Goal: Register for event/course

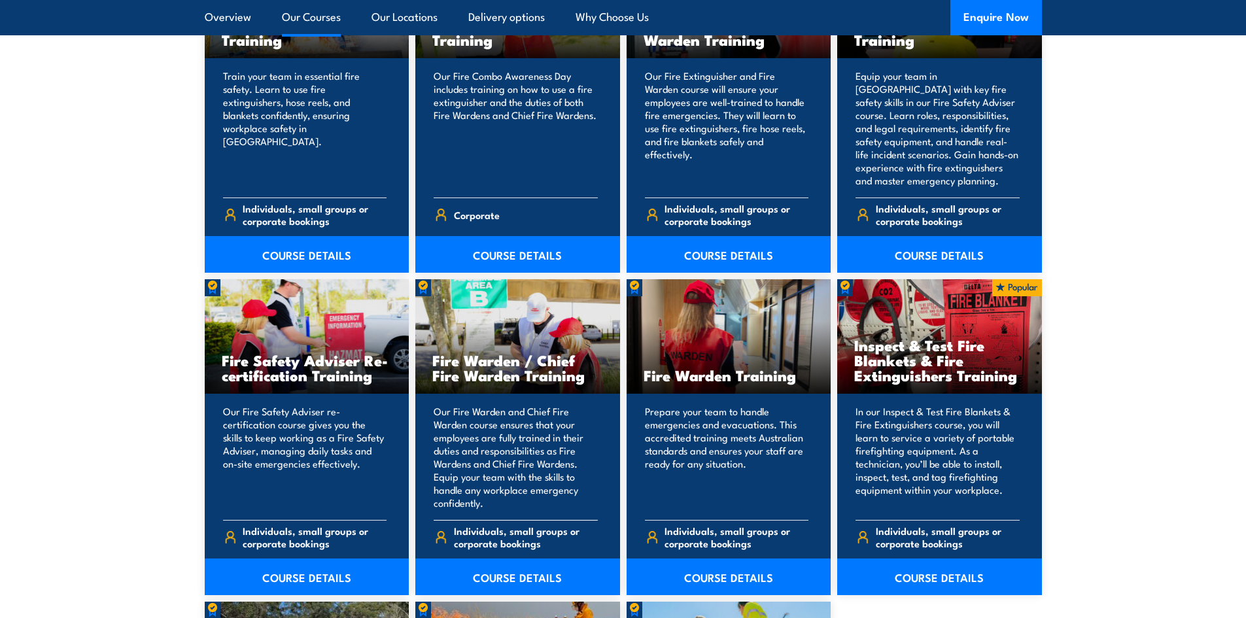
scroll to position [1505, 0]
click at [527, 580] on link "COURSE DETAILS" at bounding box center [517, 576] width 205 height 37
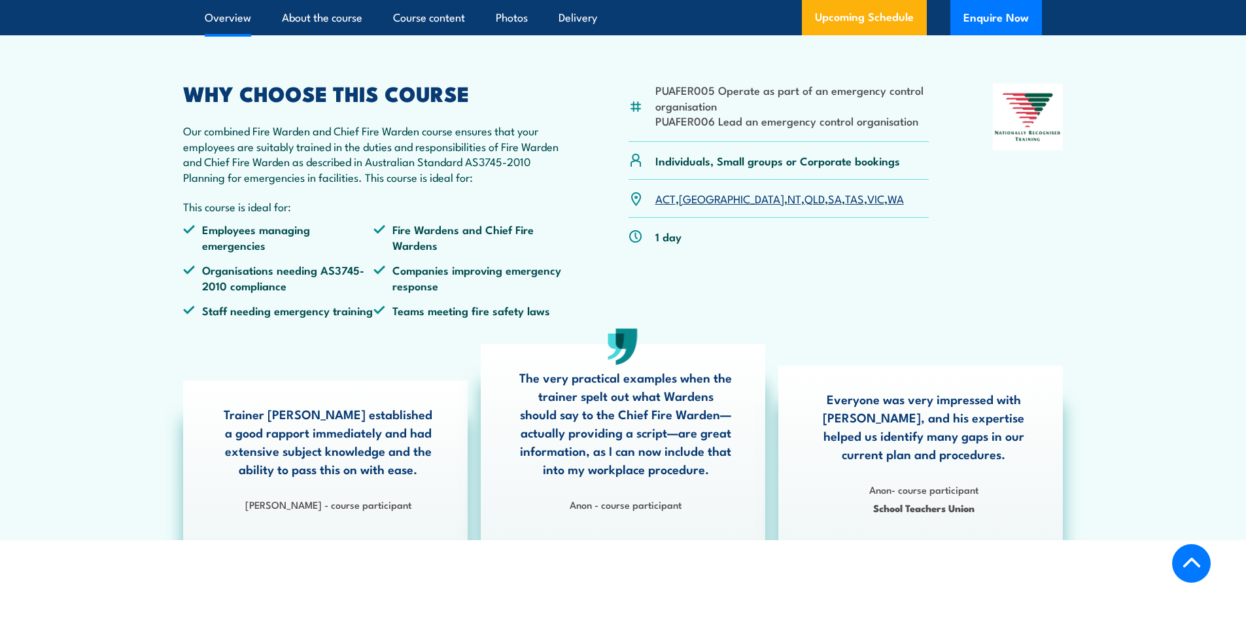
scroll to position [523, 0]
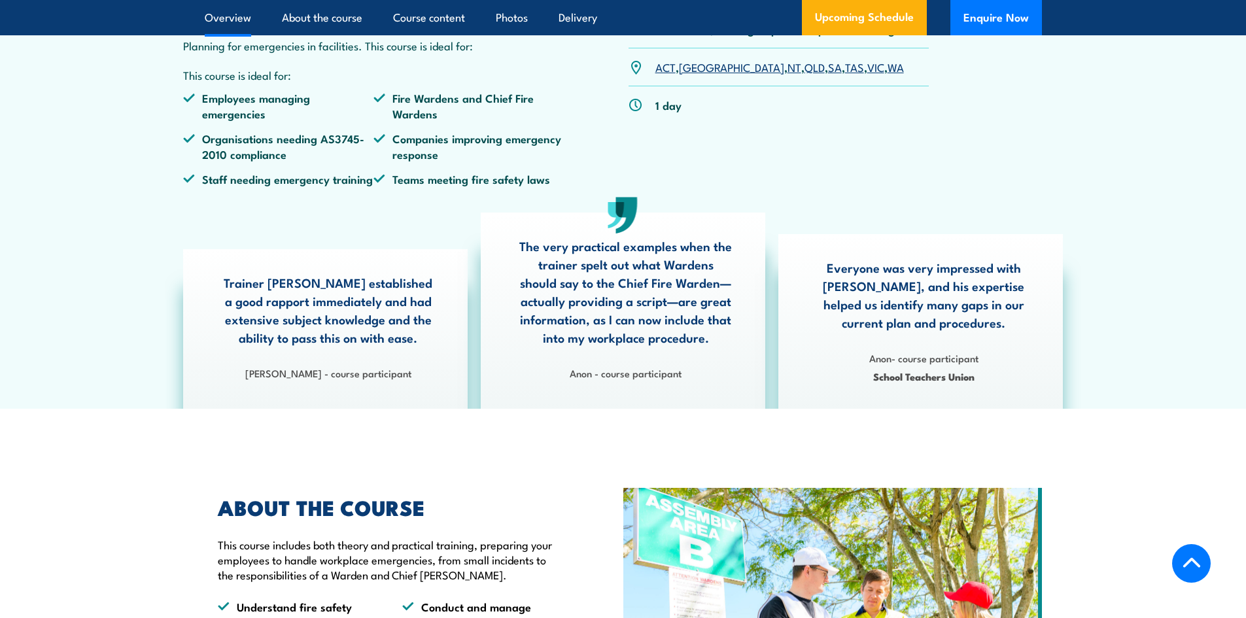
click at [828, 75] on link "SA" at bounding box center [835, 67] width 14 height 16
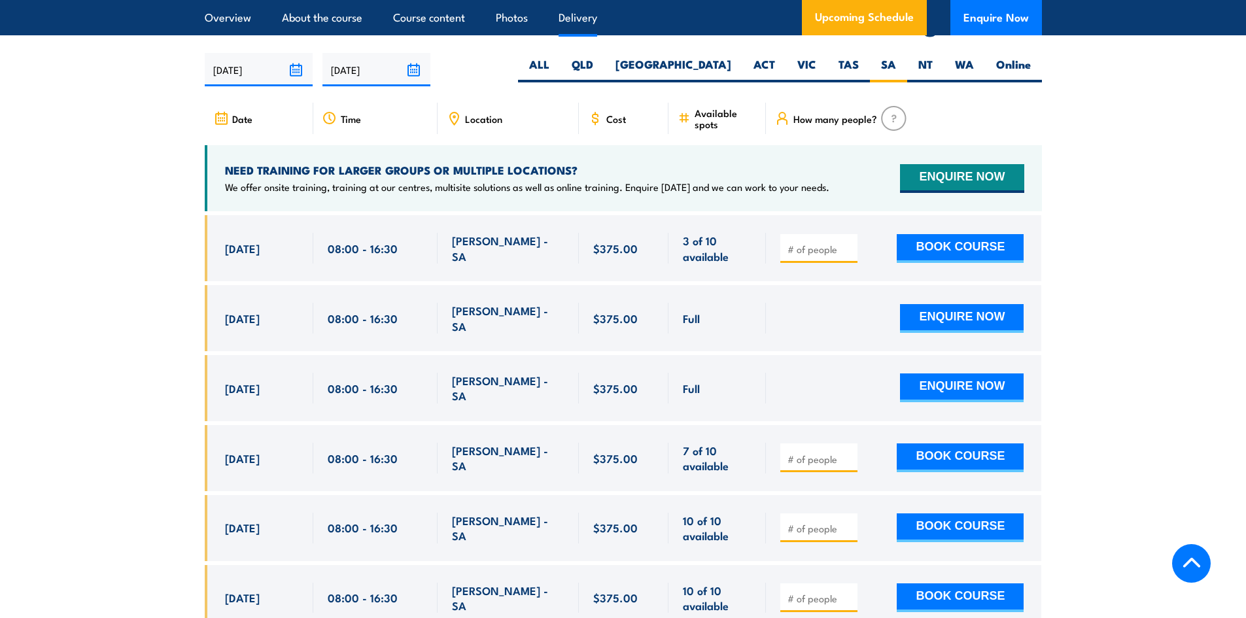
scroll to position [2317, 0]
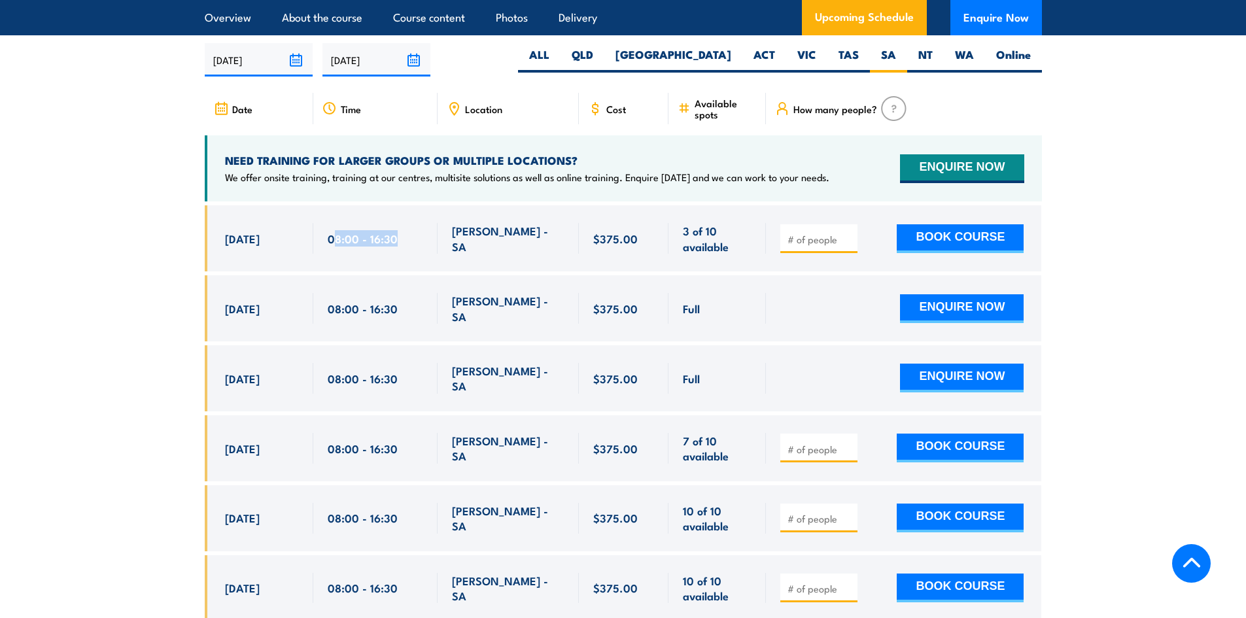
drag, startPoint x: 331, startPoint y: 232, endPoint x: 399, endPoint y: 228, distance: 68.1
click at [399, 228] on div "08:00 - 16:30" at bounding box center [376, 238] width 96 height 31
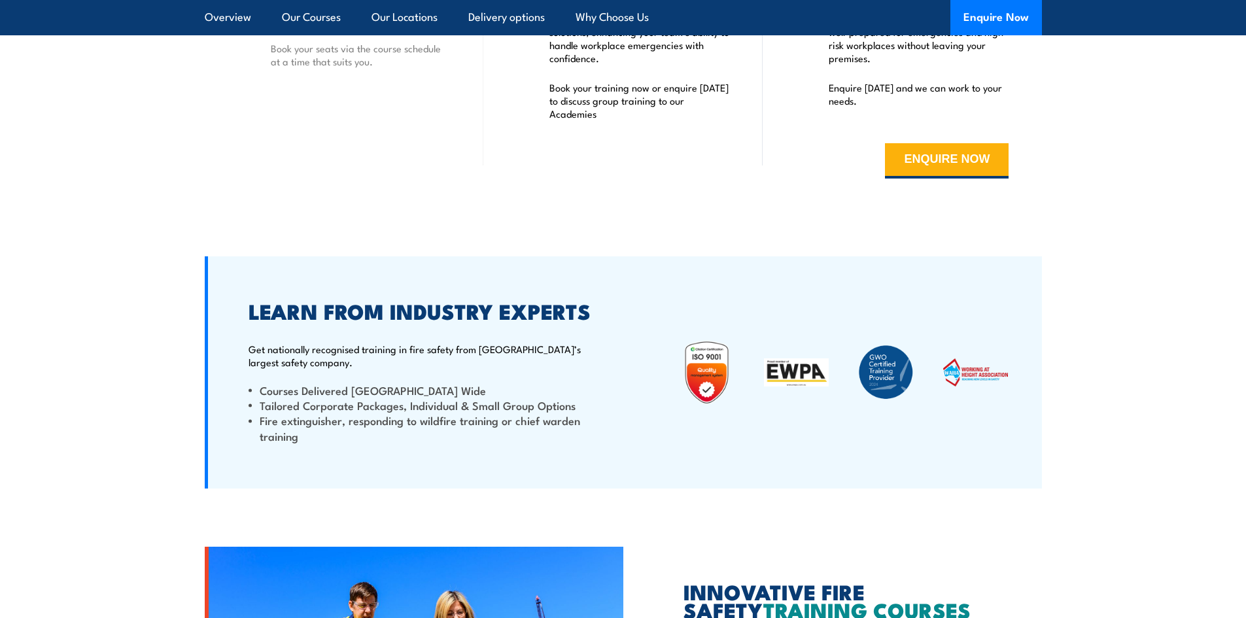
scroll to position [2720, 0]
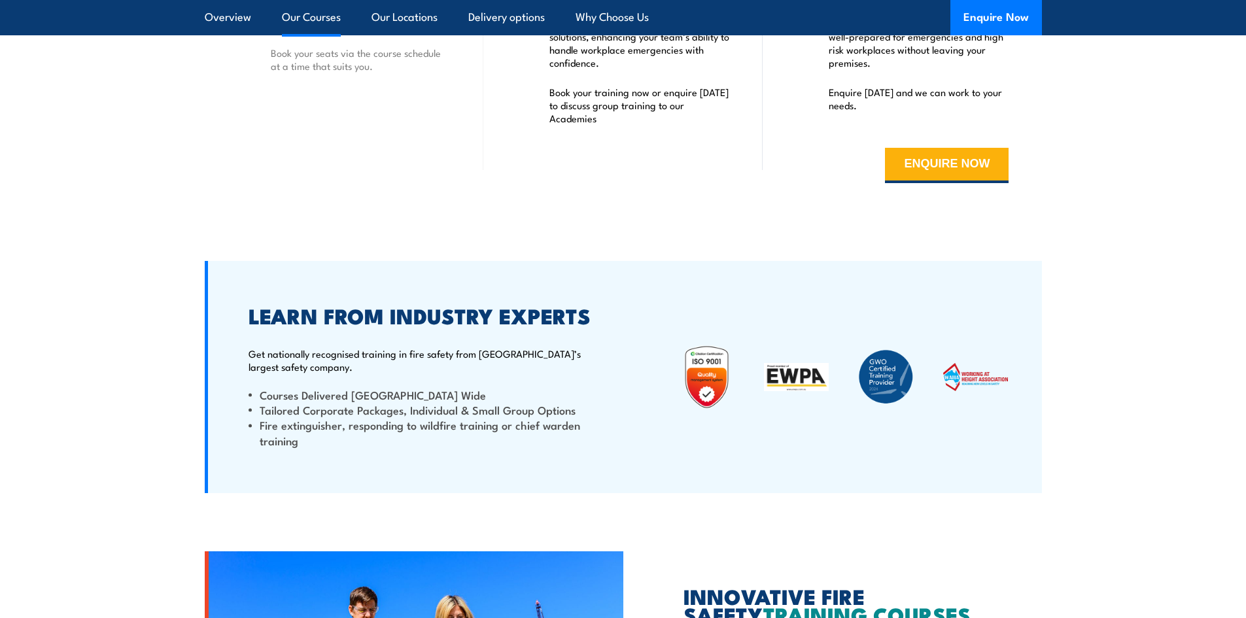
click at [322, 18] on link "Our Courses" at bounding box center [311, 17] width 59 height 35
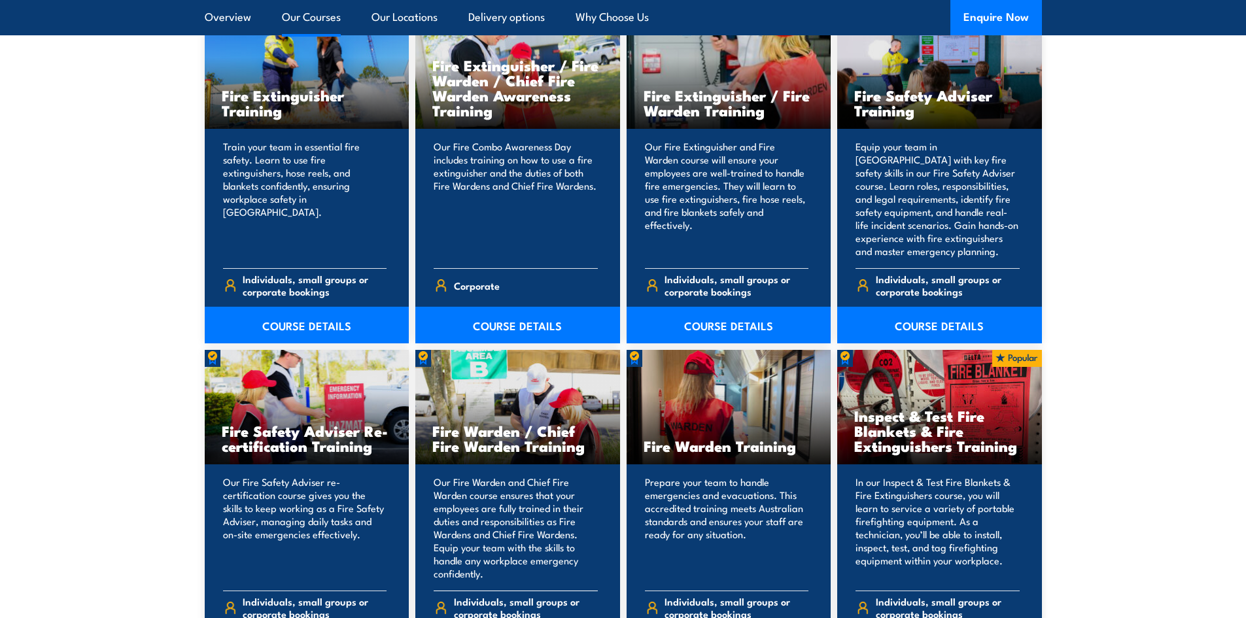
scroll to position [1516, 0]
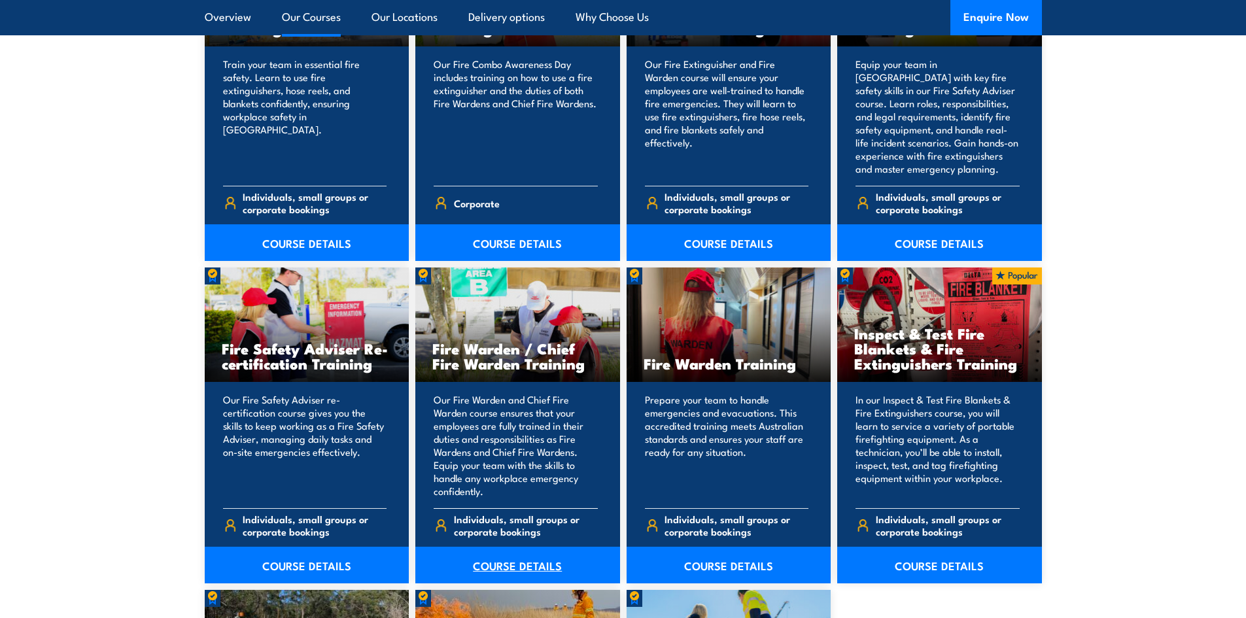
click at [499, 563] on link "COURSE DETAILS" at bounding box center [517, 565] width 205 height 37
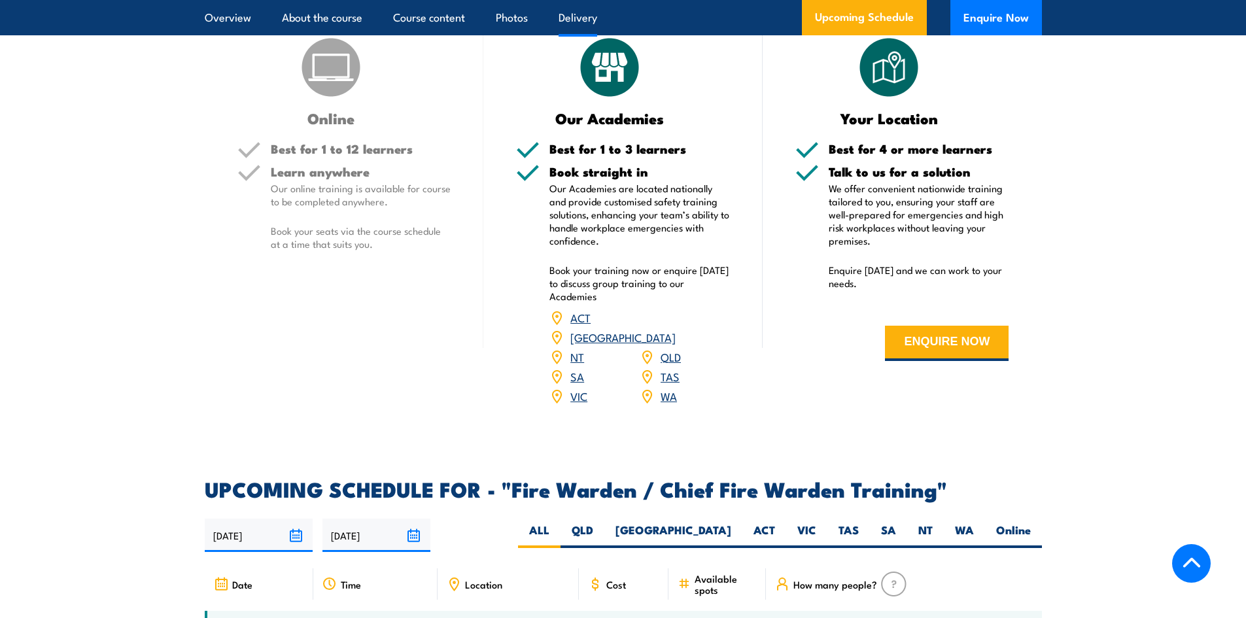
scroll to position [1963, 0]
